Goal: Task Accomplishment & Management: Complete application form

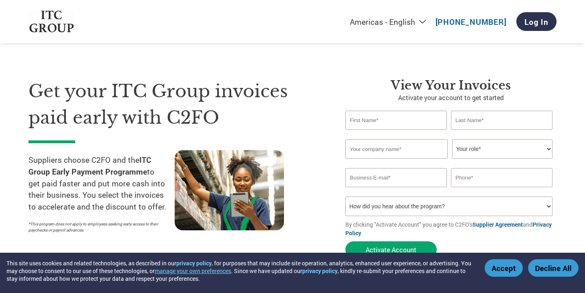
select select "en-[GEOGRAPHIC_DATA]"
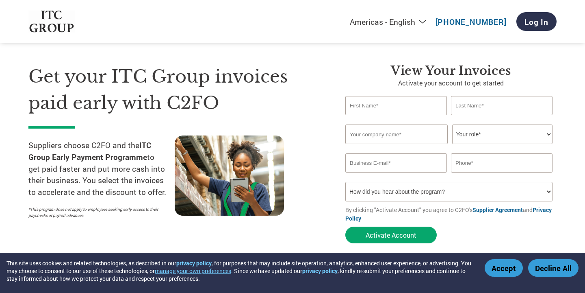
scroll to position [16, 0]
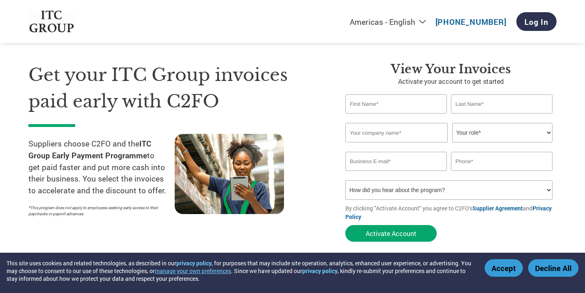
click at [406, 107] on input "text" at bounding box center [397, 103] width 102 height 19
type input "vishal"
click at [495, 106] on input "text" at bounding box center [502, 103] width 102 height 19
type input "Mantoo"
click at [398, 133] on input "text" at bounding box center [397, 133] width 102 height 20
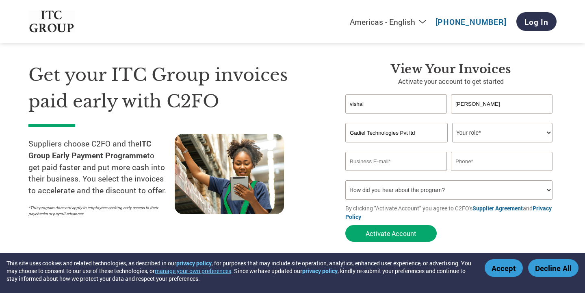
type input "Gadiel Technologies Pvt ltd"
click at [507, 134] on select "Your role* CFO Controller Credit Manager Finance Director Treasurer CEO Preside…" at bounding box center [502, 133] width 100 height 20
select select "CEO"
click at [408, 156] on input "email" at bounding box center [397, 161] width 102 height 19
type input "vishalm@gadieltechnologies.com"
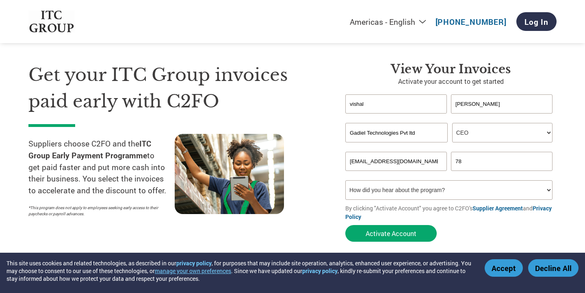
type input "7840823663"
click at [496, 194] on select "How did you hear about the program? Received a letter Email Social Media Online…" at bounding box center [449, 190] width 207 height 20
select select "Email"
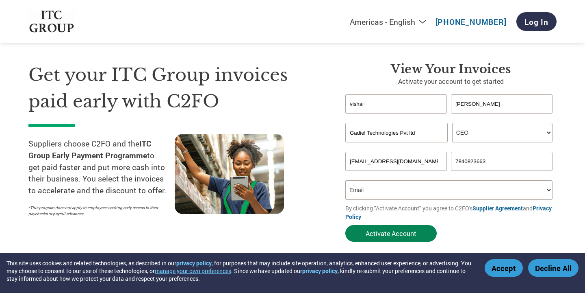
click at [402, 233] on button "Activate Account" at bounding box center [391, 233] width 91 height 17
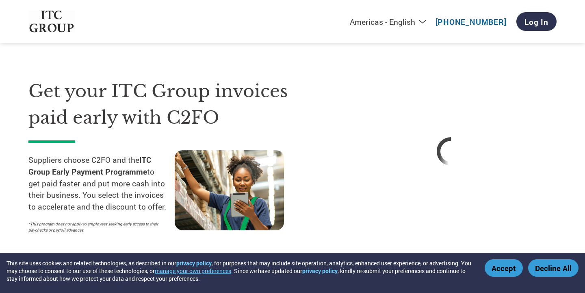
select select "en-[GEOGRAPHIC_DATA]"
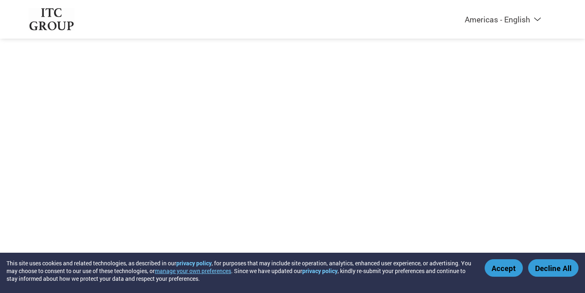
select select "en-[GEOGRAPHIC_DATA]"
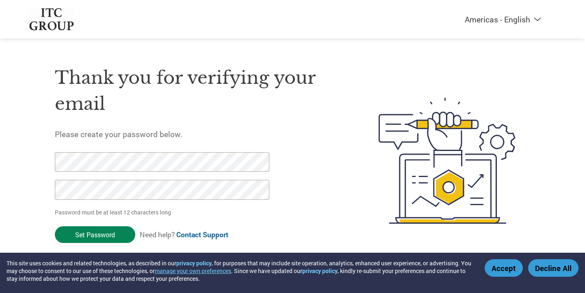
click at [102, 237] on input "Set Password" at bounding box center [95, 234] width 80 height 17
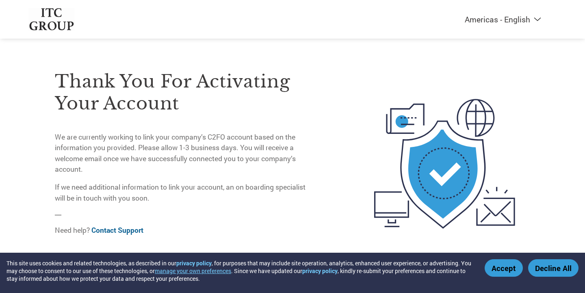
scroll to position [2, 0]
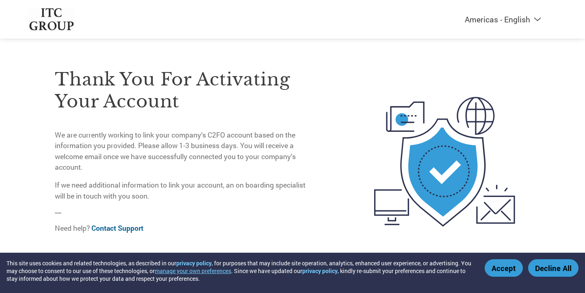
click at [502, 268] on button "Accept" at bounding box center [504, 267] width 38 height 17
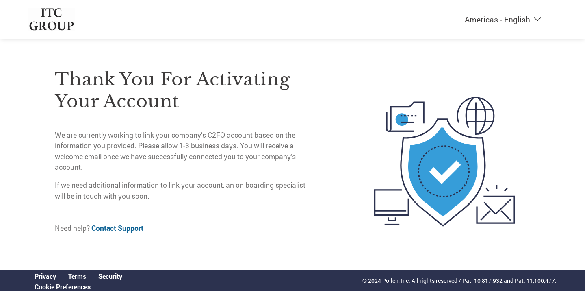
scroll to position [0, 0]
